Goal: Transaction & Acquisition: Purchase product/service

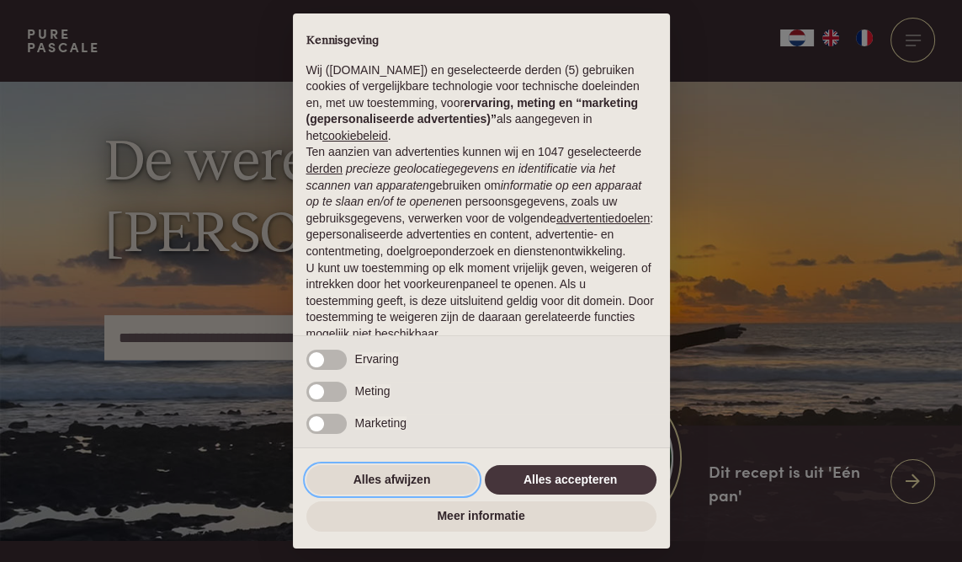
click at [398, 485] on button "Alles afwijzen" at bounding box center [392, 480] width 172 height 30
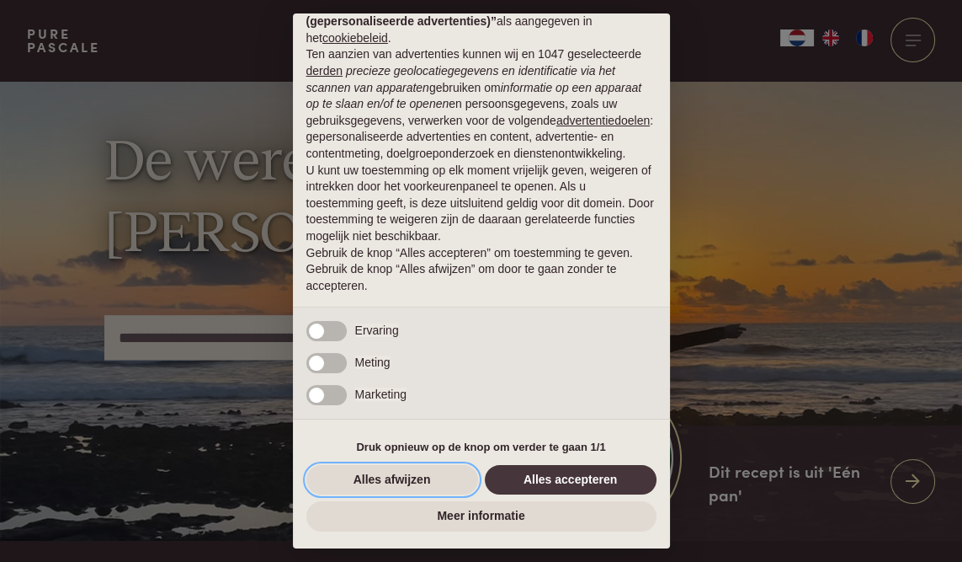
click at [356, 476] on button "Alles afwijzen" at bounding box center [392, 480] width 172 height 30
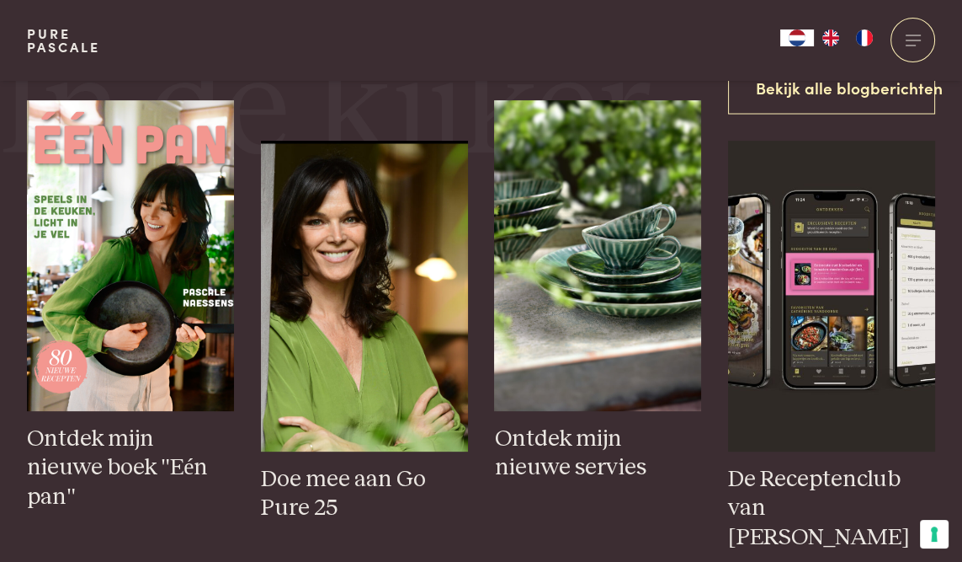
scroll to position [585, 0]
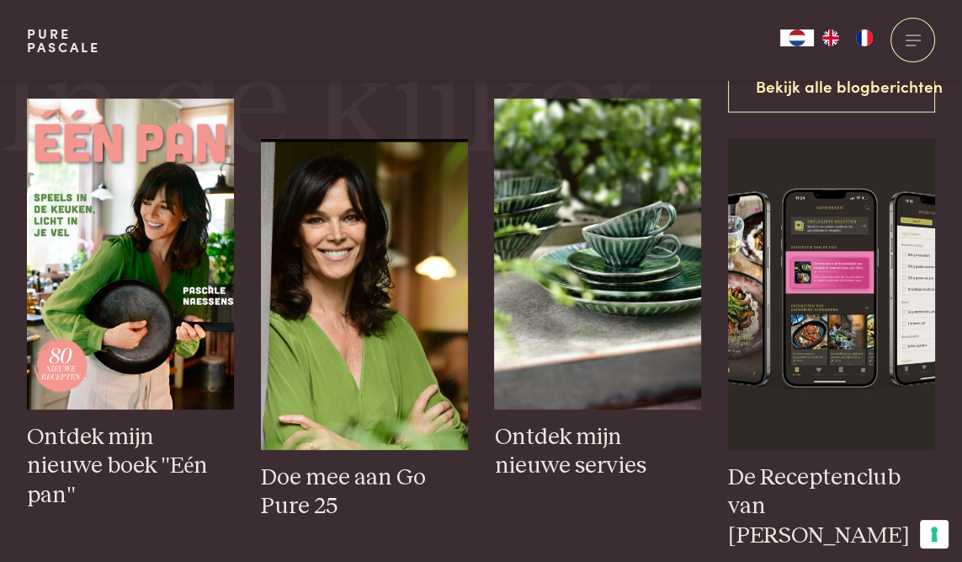
click at [130, 321] on img at bounding box center [130, 254] width 207 height 311
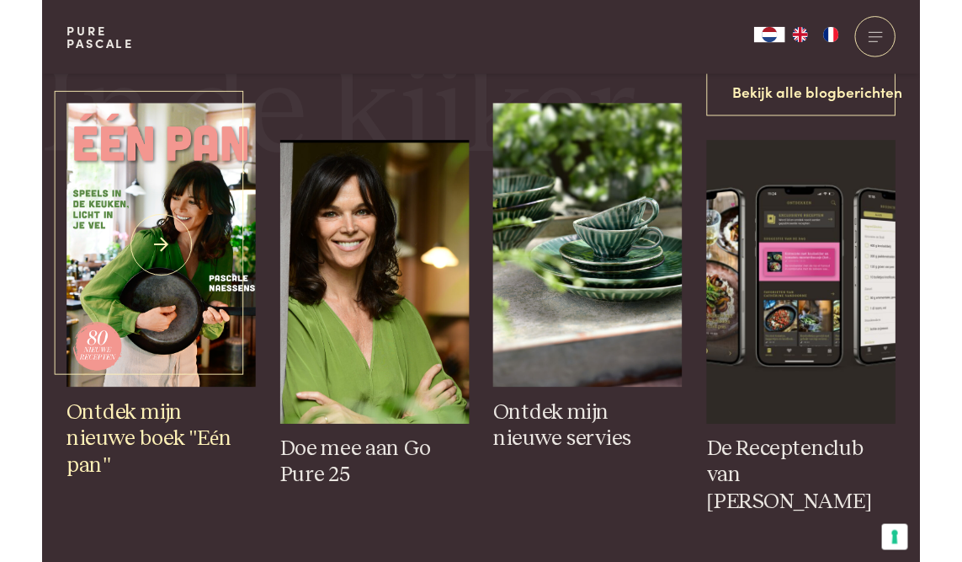
scroll to position [639, 0]
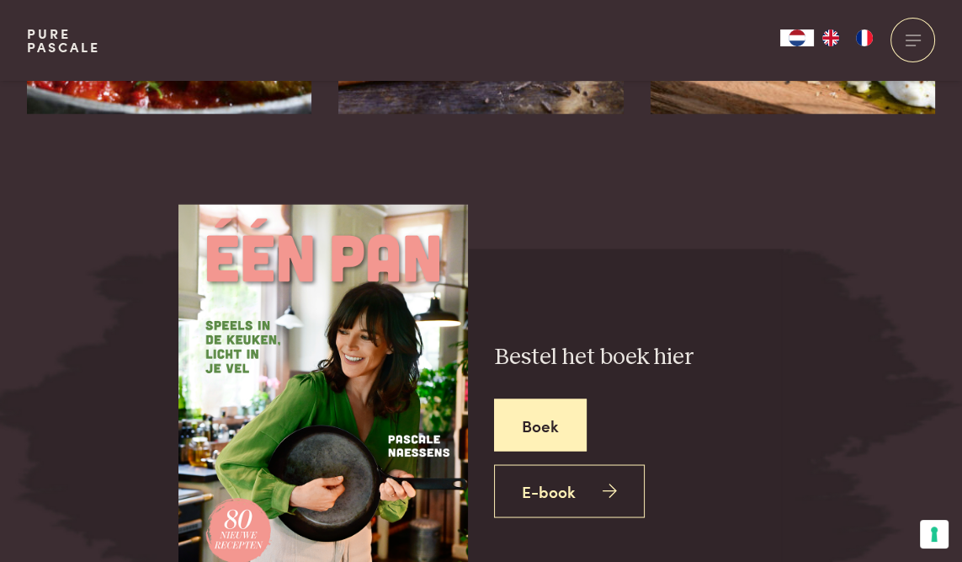
scroll to position [3086, 0]
click at [318, 519] on img at bounding box center [324, 394] width 290 height 380
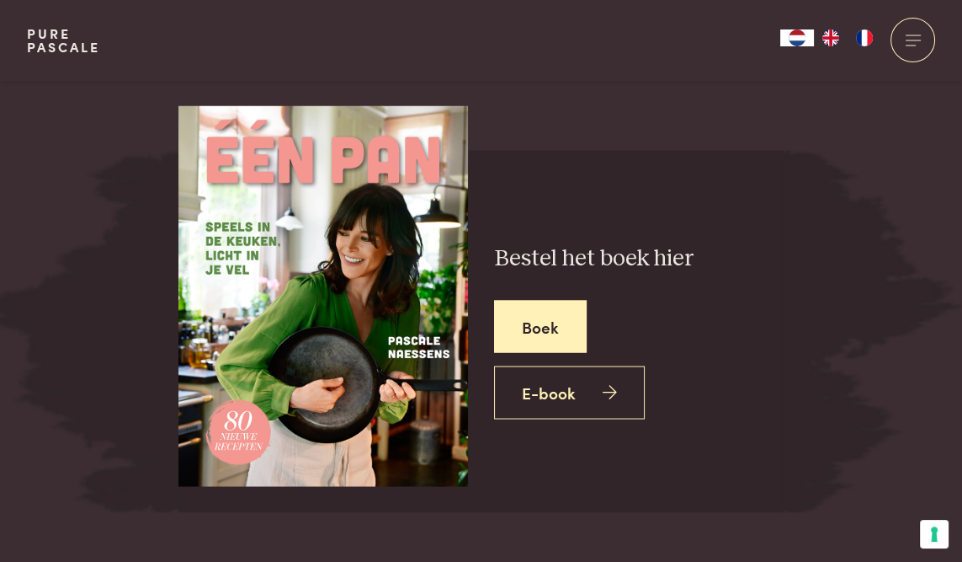
click at [542, 324] on link "Boek" at bounding box center [540, 326] width 93 height 53
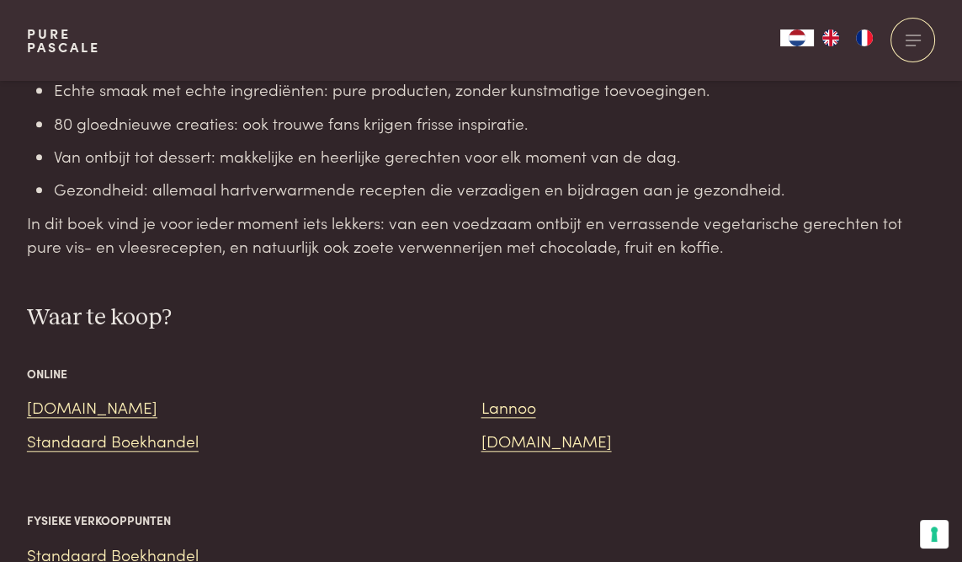
scroll to position [1881, 0]
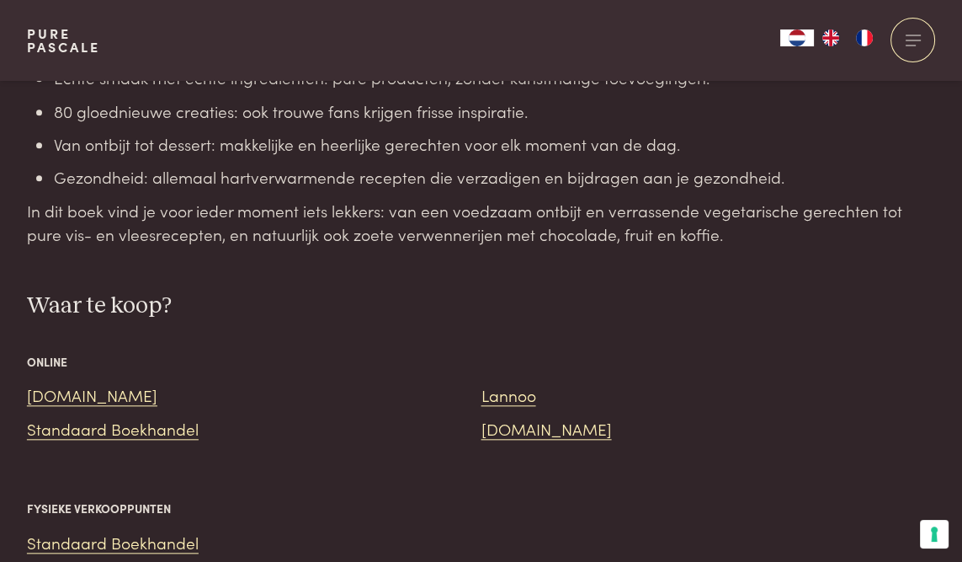
click at [180, 431] on link "Standaard Boekhandel" at bounding box center [113, 428] width 172 height 23
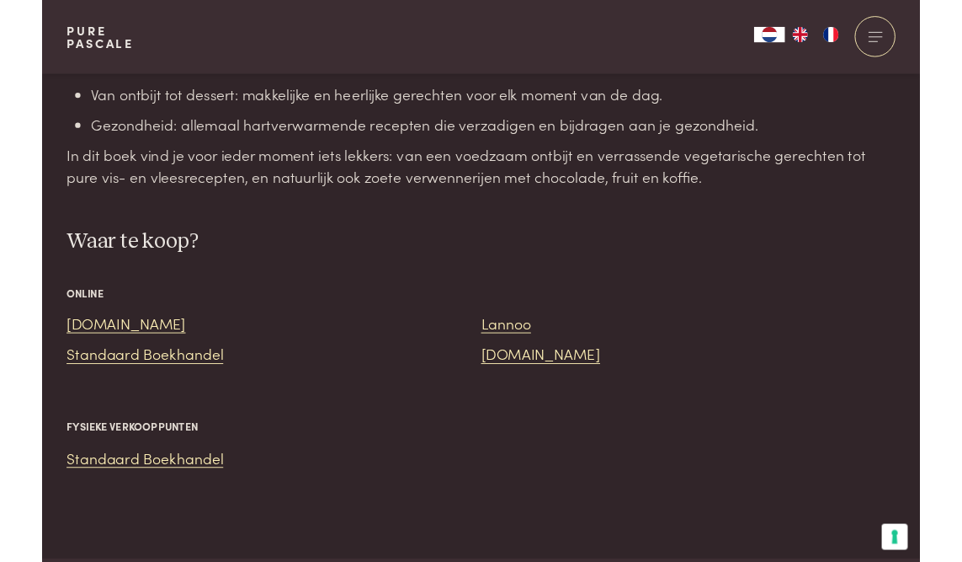
scroll to position [1935, 0]
